Goal: Information Seeking & Learning: Learn about a topic

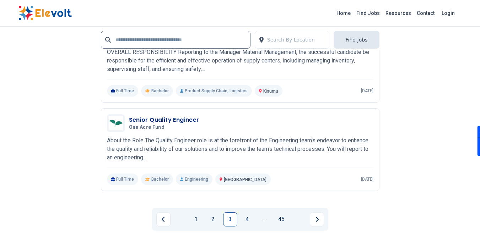
scroll to position [1635, 0]
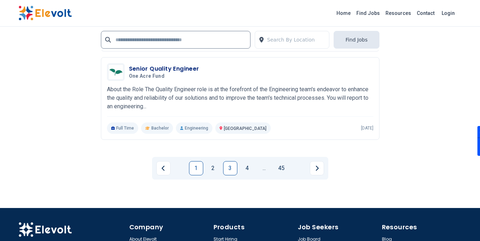
click at [197, 169] on link "1" at bounding box center [196, 168] width 14 height 14
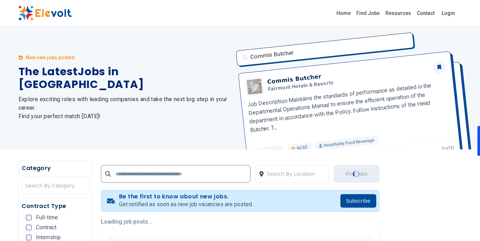
scroll to position [0, 0]
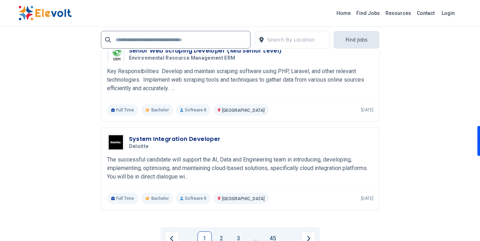
scroll to position [1701, 0]
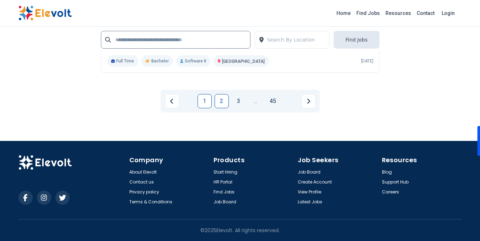
click at [220, 101] on link "2" at bounding box center [222, 101] width 14 height 14
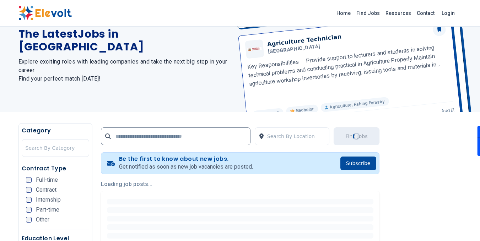
scroll to position [0, 0]
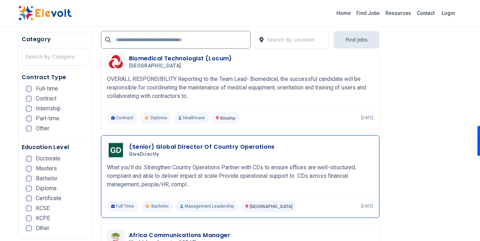
scroll to position [1066, 0]
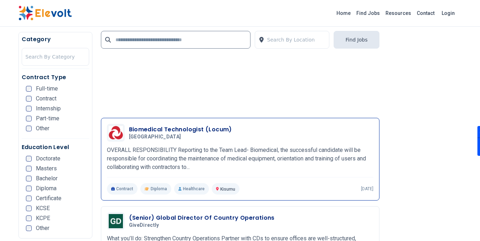
click at [192, 130] on h3 "Biomedical Technologist (Locum)" at bounding box center [180, 129] width 103 height 9
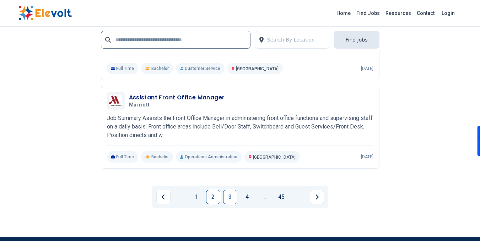
scroll to position [1635, 0]
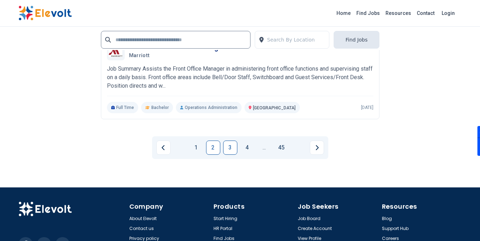
click at [231, 149] on link "3" at bounding box center [230, 148] width 14 height 14
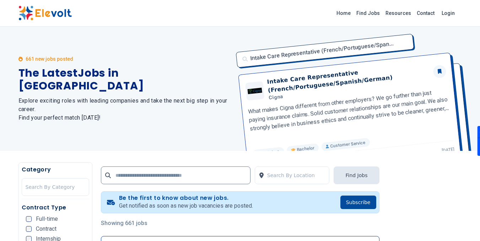
scroll to position [178, 0]
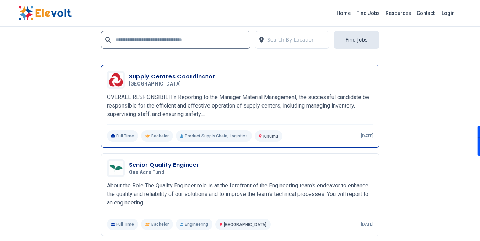
scroll to position [1671, 0]
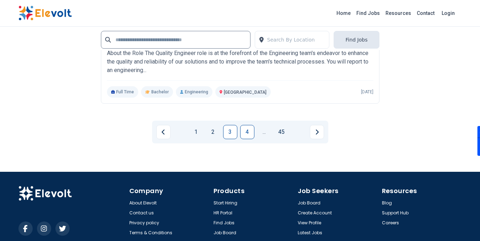
click at [249, 133] on link "4" at bounding box center [247, 132] width 14 height 14
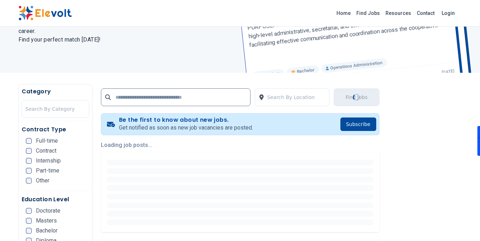
scroll to position [0, 0]
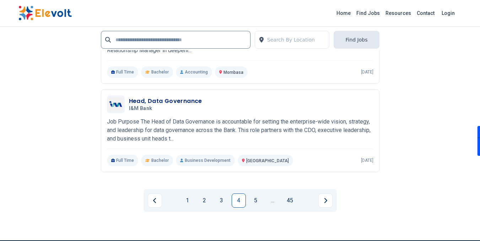
scroll to position [1701, 0]
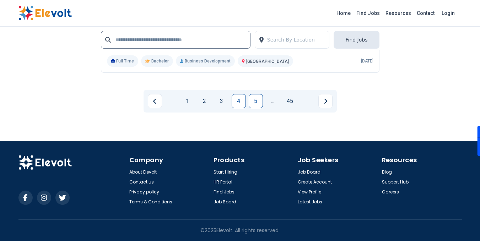
click at [260, 104] on link "5" at bounding box center [256, 101] width 14 height 14
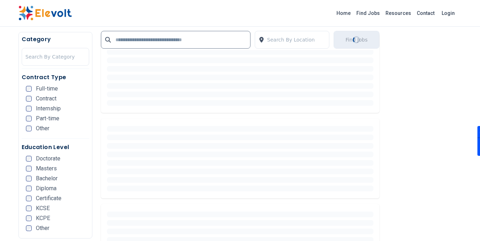
scroll to position [0, 0]
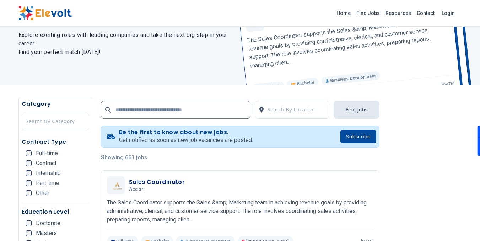
scroll to position [71, 0]
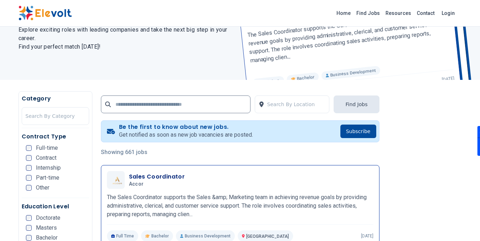
scroll to position [107, 0]
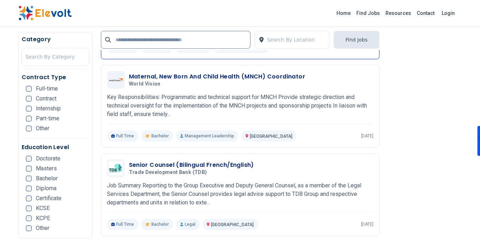
scroll to position [1280, 0]
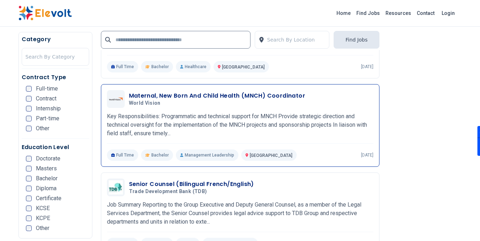
click at [218, 98] on h3 "Maternal, New Born And Child Health (MNCH) Coordinator" at bounding box center [217, 96] width 177 height 9
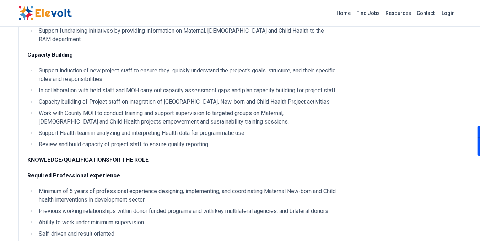
scroll to position [746, 0]
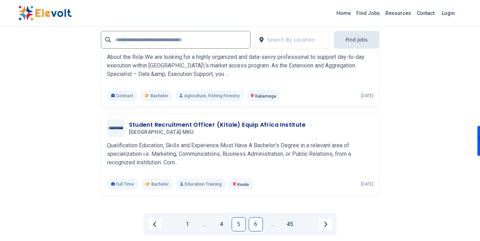
scroll to position [1671, 0]
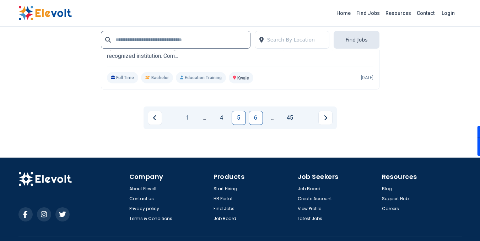
click at [254, 119] on link "6" at bounding box center [256, 118] width 14 height 14
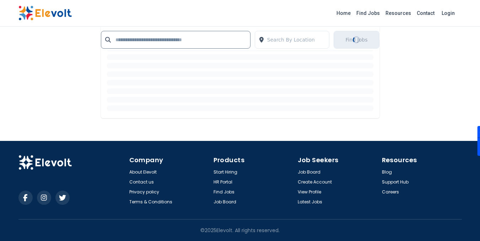
scroll to position [0, 0]
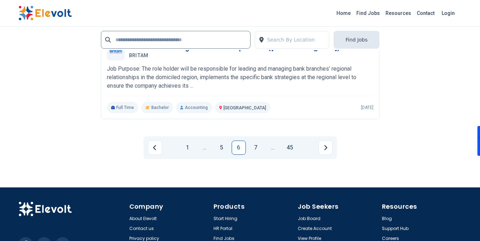
scroll to position [1671, 0]
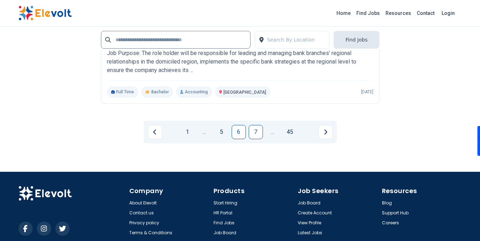
click at [258, 131] on link "7" at bounding box center [256, 132] width 14 height 14
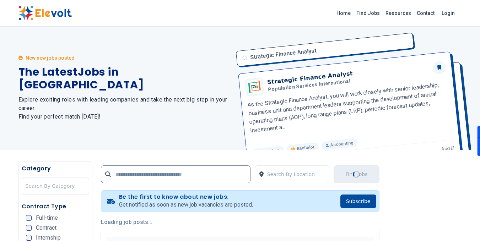
scroll to position [0, 0]
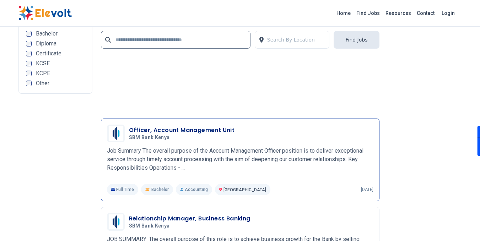
scroll to position [1599, 0]
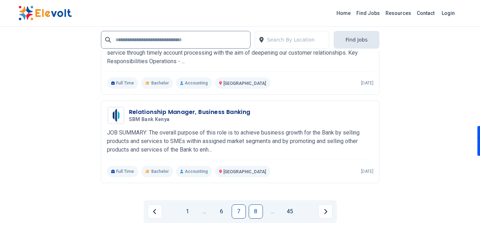
click at [253, 209] on link "8" at bounding box center [256, 212] width 14 height 14
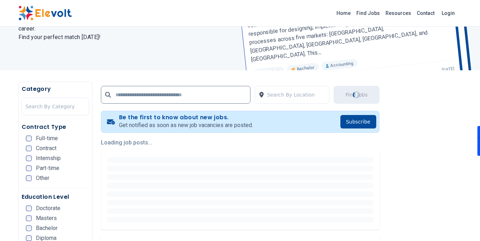
scroll to position [142, 0]
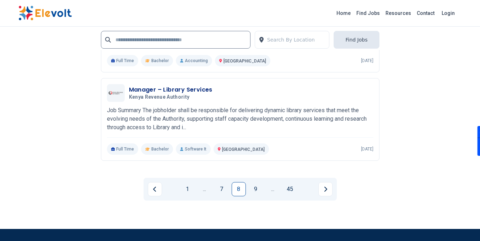
scroll to position [1635, 0]
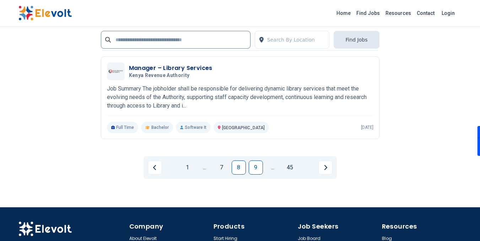
click at [261, 168] on link "9" at bounding box center [256, 168] width 14 height 14
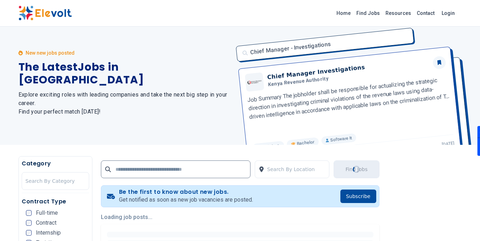
scroll to position [0, 0]
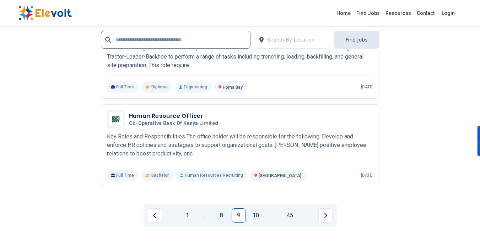
scroll to position [1599, 0]
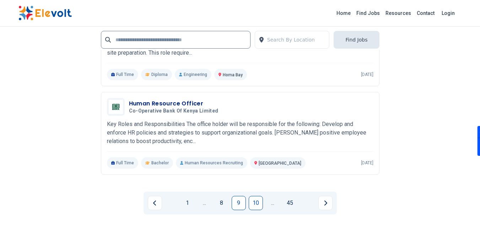
click at [255, 208] on link "10" at bounding box center [256, 203] width 14 height 14
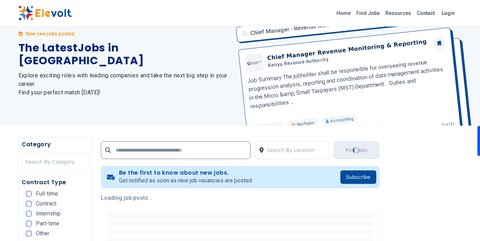
scroll to position [0, 0]
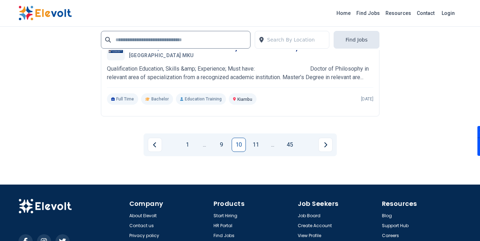
scroll to position [1671, 0]
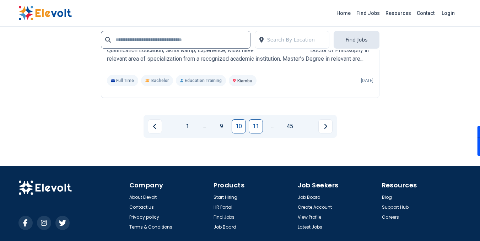
click at [259, 127] on link "11" at bounding box center [256, 126] width 14 height 14
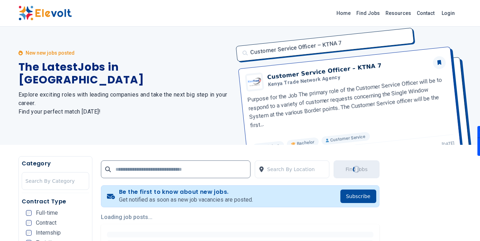
scroll to position [0, 0]
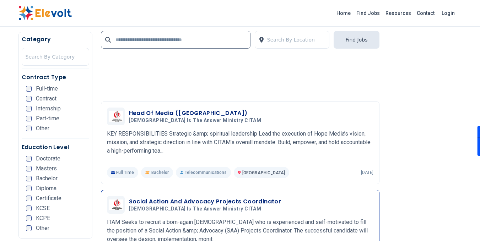
scroll to position [675, 0]
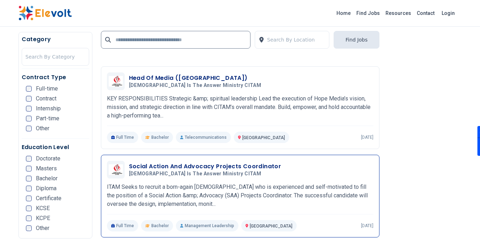
click at [190, 167] on h3 "Social Action And Advocacy Projects Coordinator" at bounding box center [205, 166] width 152 height 9
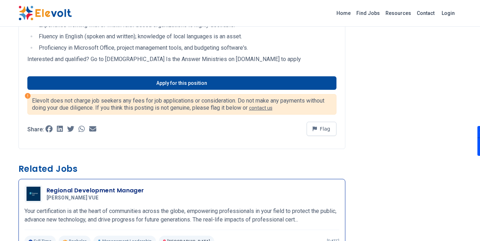
scroll to position [355, 0]
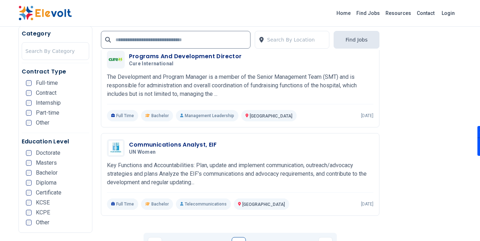
scroll to position [1707, 0]
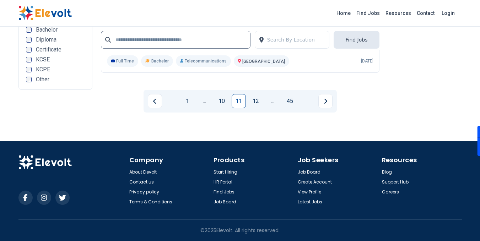
drag, startPoint x: 258, startPoint y: 102, endPoint x: 200, endPoint y: 14, distance: 105.4
click at [258, 102] on link "12" at bounding box center [256, 101] width 14 height 14
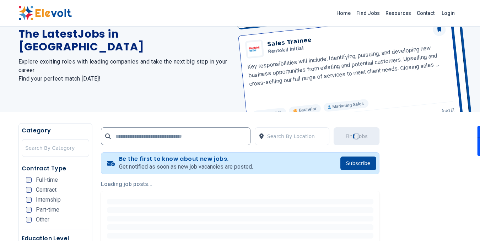
scroll to position [0, 0]
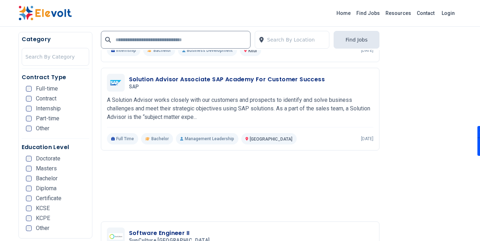
scroll to position [1386, 0]
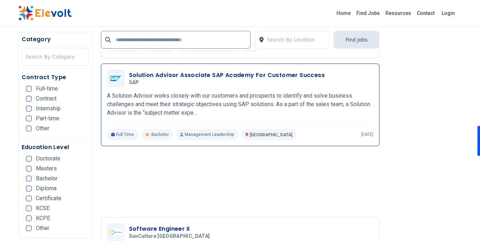
click at [148, 75] on h3 "Solution Advisor Associate SAP Academy For Customer Success" at bounding box center [227, 75] width 196 height 9
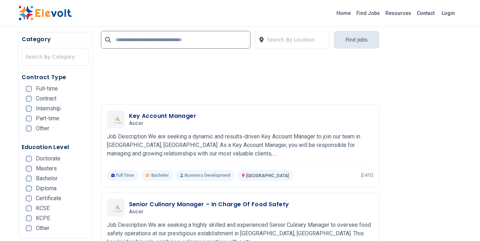
scroll to position [1137, 0]
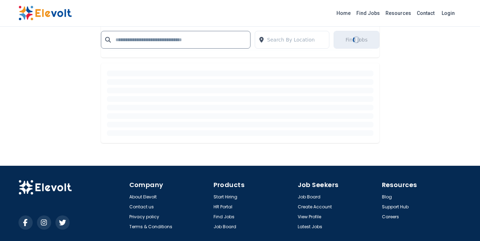
scroll to position [0, 0]
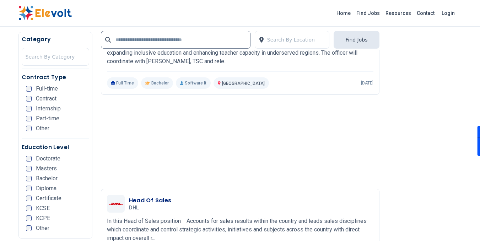
scroll to position [1102, 0]
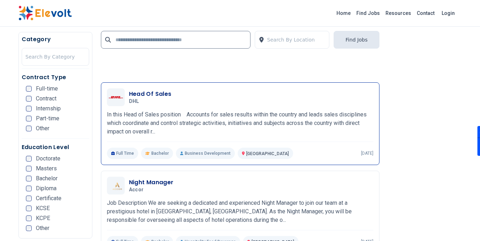
click at [154, 94] on h3 "Head Of Sales" at bounding box center [150, 94] width 43 height 9
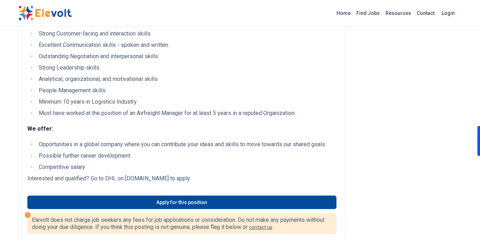
scroll to position [462, 0]
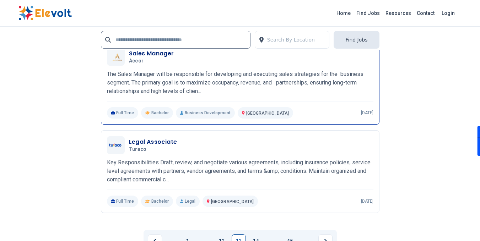
scroll to position [1599, 0]
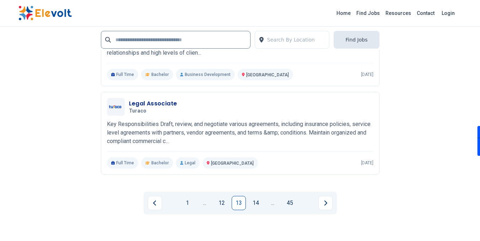
click at [256, 209] on link "14" at bounding box center [256, 203] width 14 height 14
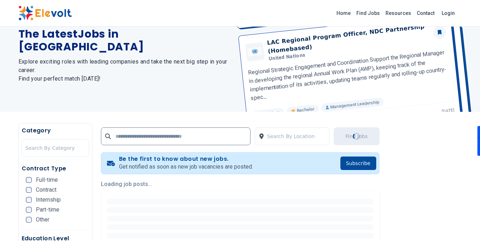
scroll to position [0, 0]
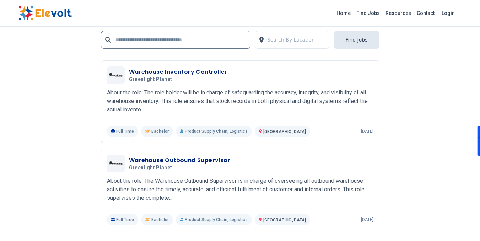
scroll to position [1635, 0]
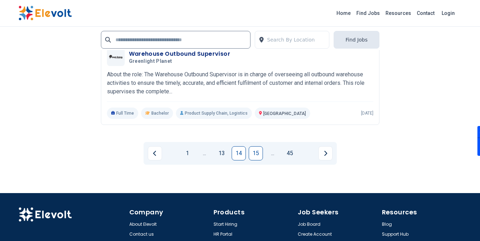
click at [253, 148] on link "15" at bounding box center [256, 153] width 14 height 14
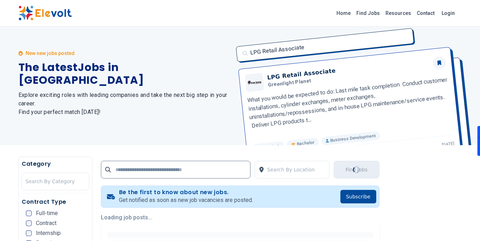
scroll to position [0, 0]
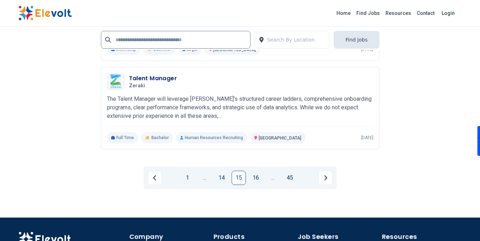
scroll to position [1701, 0]
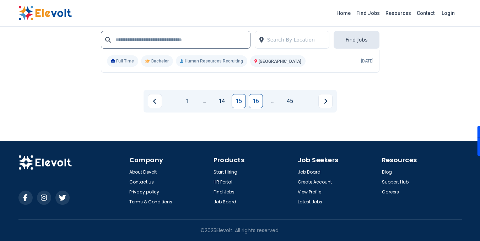
click at [252, 101] on link "16" at bounding box center [256, 101] width 14 height 14
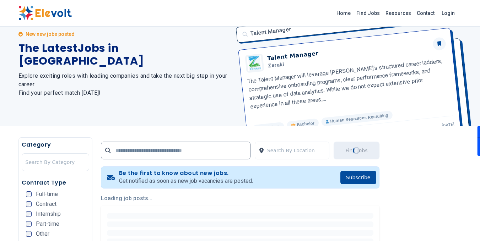
scroll to position [0, 0]
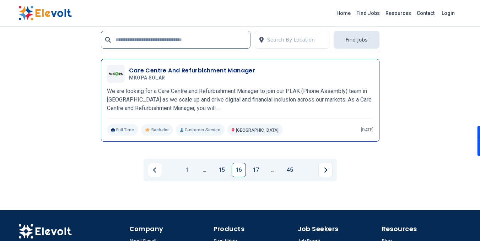
scroll to position [1635, 0]
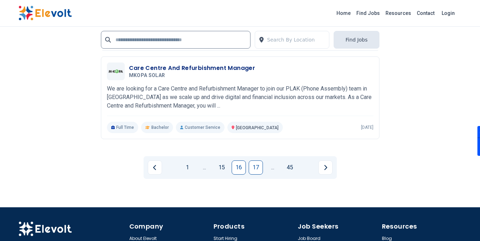
click at [258, 169] on link "17" at bounding box center [256, 168] width 14 height 14
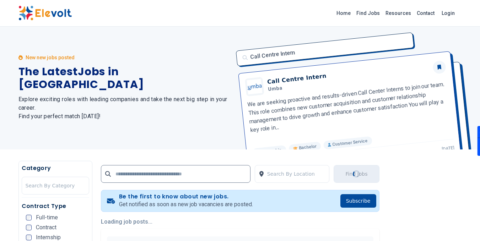
scroll to position [0, 0]
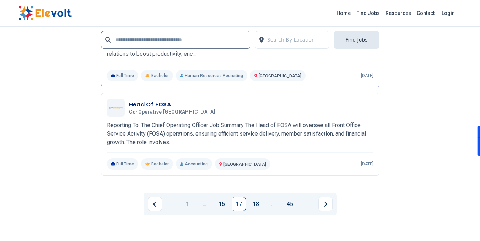
scroll to position [1599, 0]
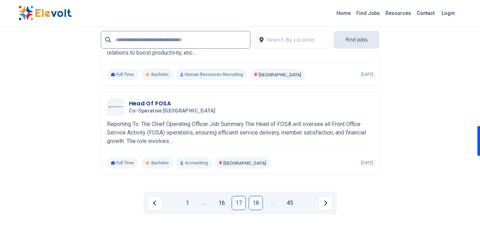
click at [256, 207] on link "18" at bounding box center [256, 203] width 14 height 14
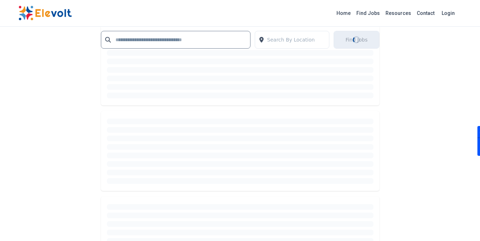
scroll to position [0, 0]
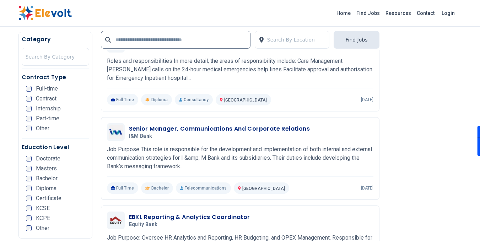
scroll to position [1173, 0]
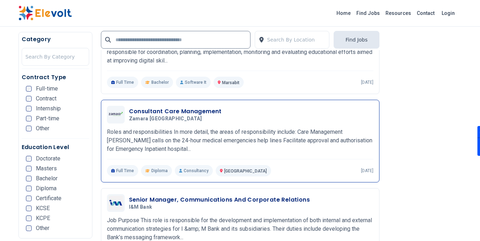
click at [154, 112] on h3 "Consultant Care Management" at bounding box center [175, 111] width 93 height 9
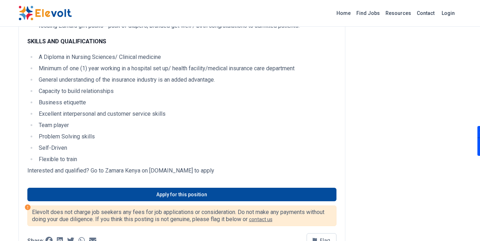
scroll to position [355, 0]
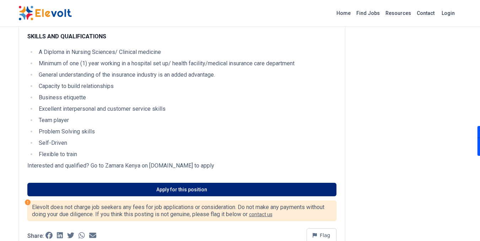
click at [169, 189] on link "Apply for this position" at bounding box center [181, 190] width 309 height 14
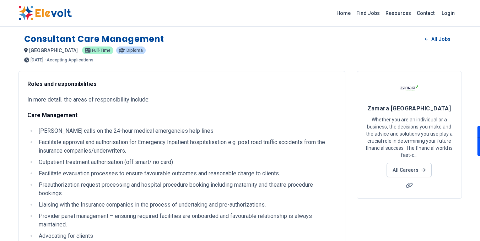
scroll to position [0, 0]
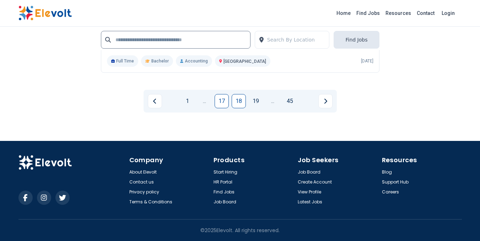
scroll to position [1646, 0]
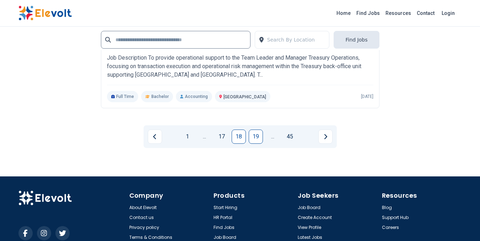
click at [260, 138] on link "19" at bounding box center [256, 137] width 14 height 14
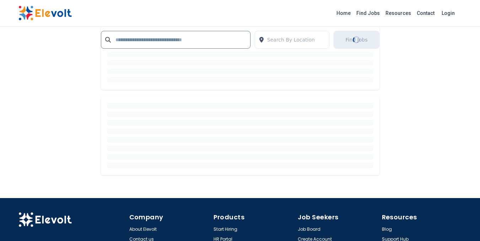
scroll to position [0, 0]
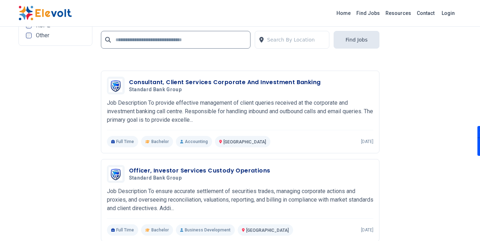
scroll to position [1564, 0]
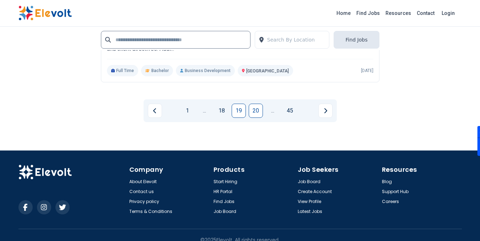
click at [250, 113] on link "20" at bounding box center [256, 111] width 14 height 14
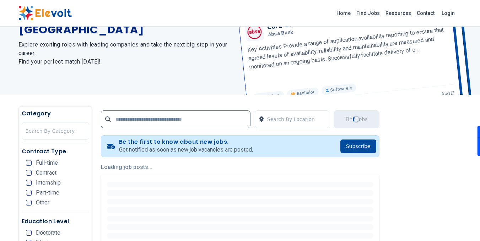
scroll to position [0, 0]
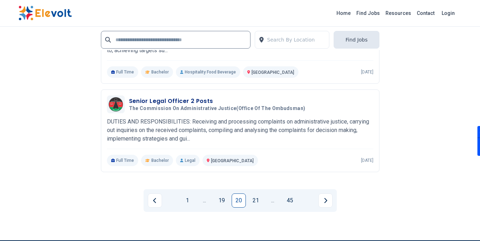
scroll to position [1422, 0]
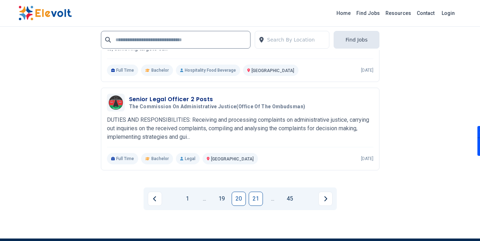
click at [253, 203] on link "21" at bounding box center [256, 199] width 14 height 14
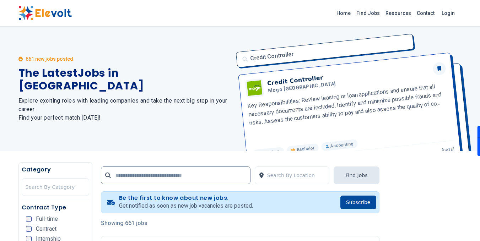
scroll to position [107, 0]
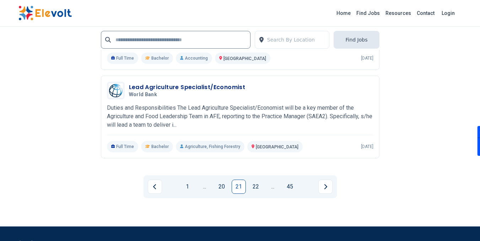
scroll to position [1573, 0]
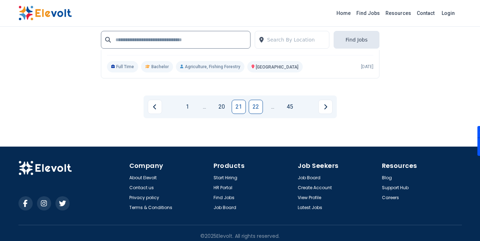
click at [255, 106] on link "22" at bounding box center [256, 107] width 14 height 14
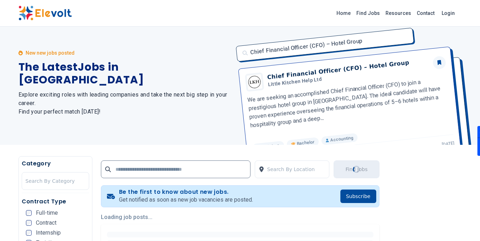
scroll to position [0, 0]
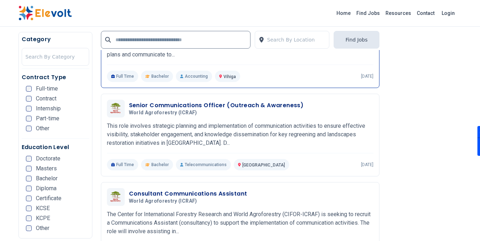
scroll to position [249, 0]
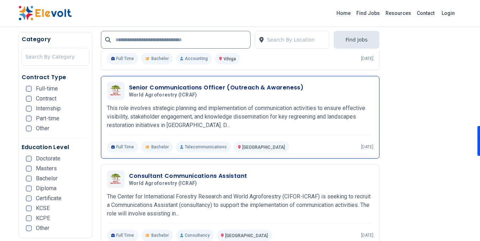
click at [236, 88] on h3 "Senior Communications Officer (Outreach & Awareness)" at bounding box center [216, 88] width 175 height 9
